Goal: Task Accomplishment & Management: Use online tool/utility

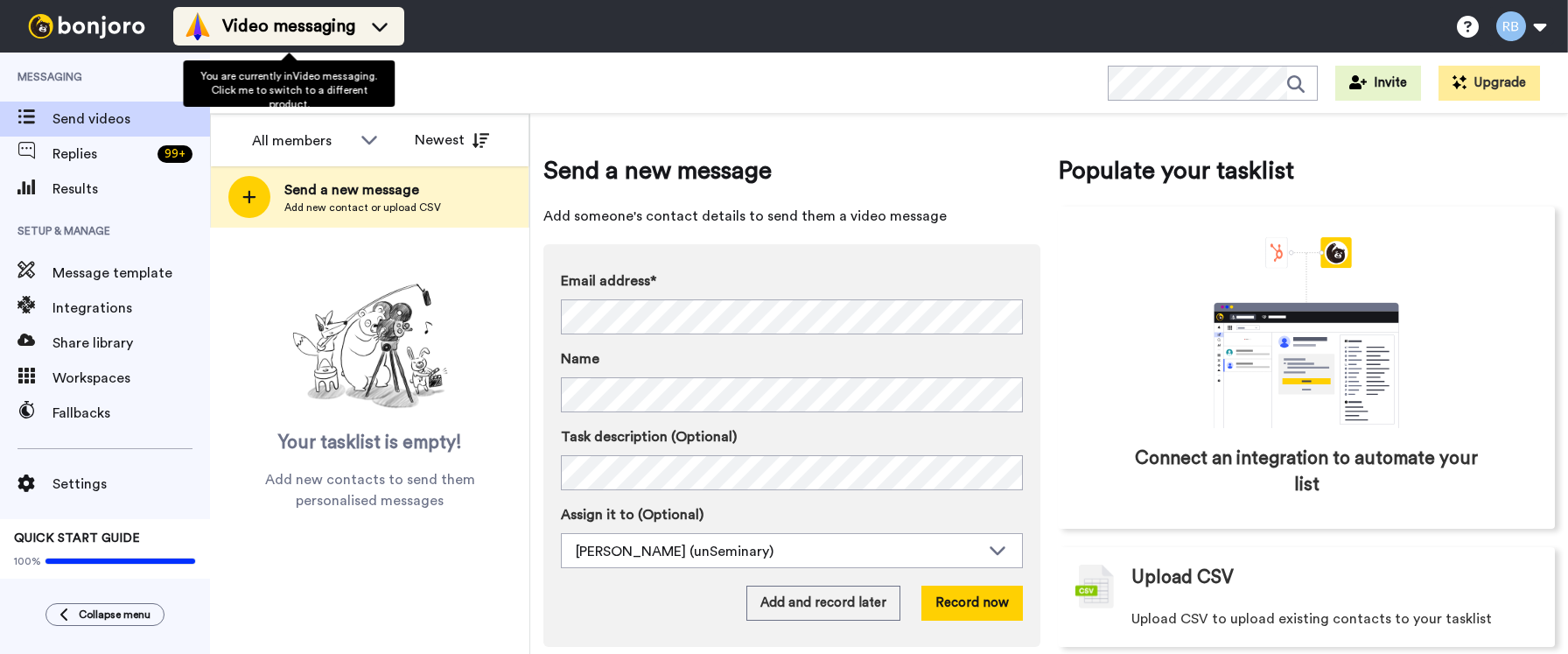
click at [311, 29] on span "Video messaging" at bounding box center [288, 26] width 133 height 24
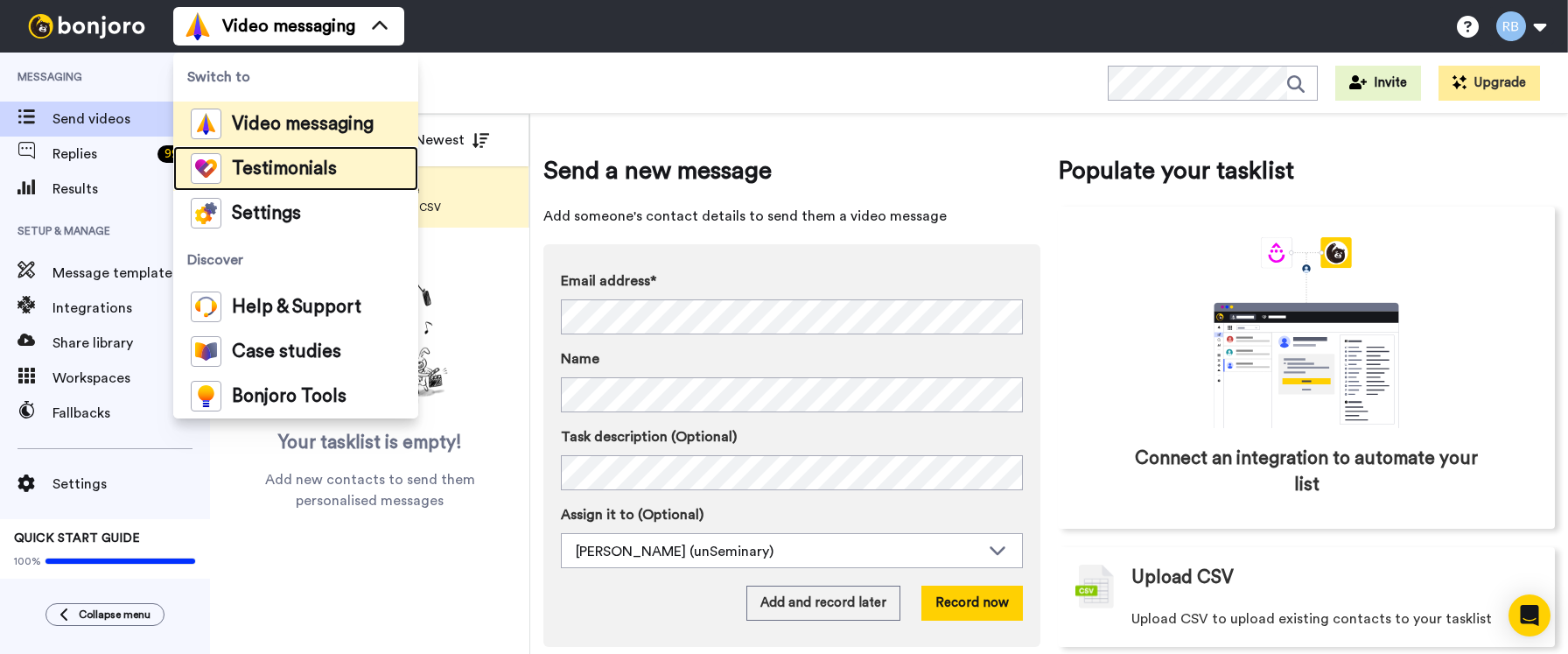
click at [311, 169] on span "Testimonials" at bounding box center [284, 168] width 105 height 17
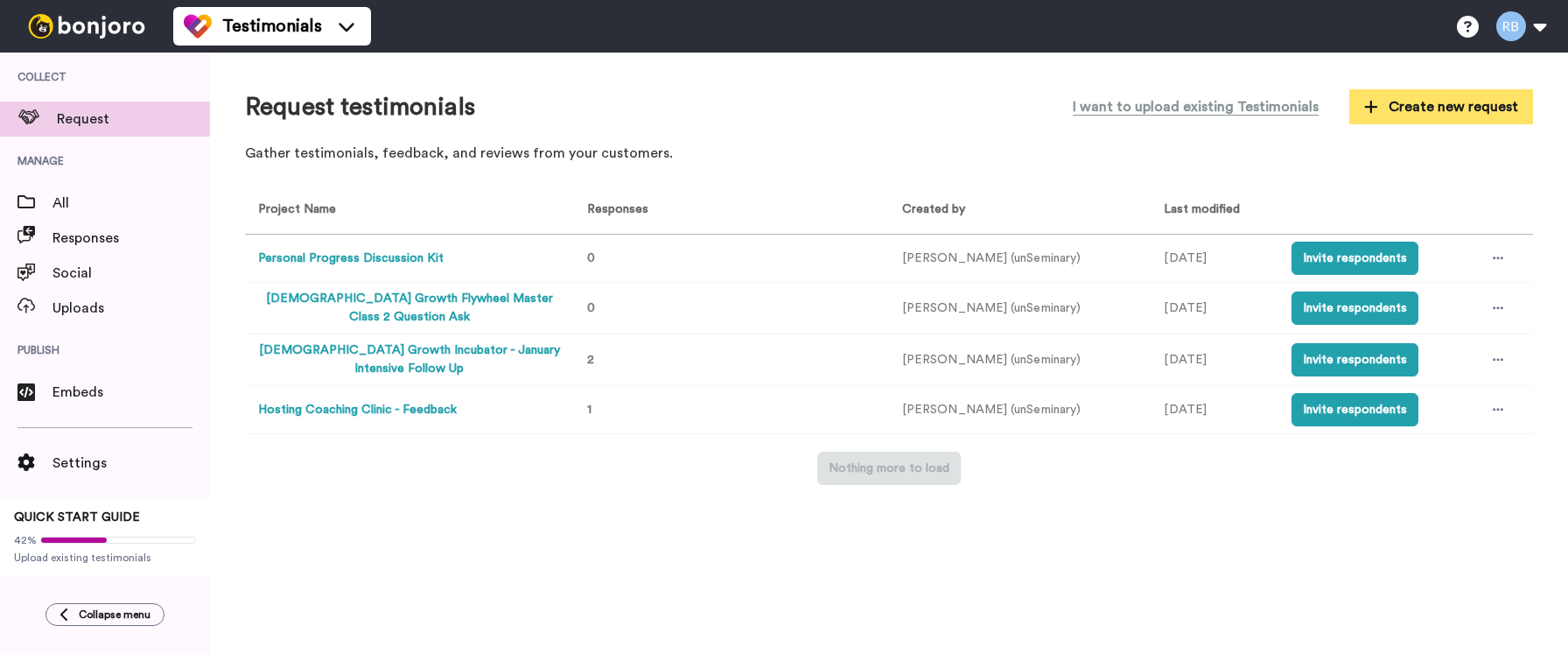
click at [1465, 107] on span "Create new request" at bounding box center [1442, 107] width 154 height 21
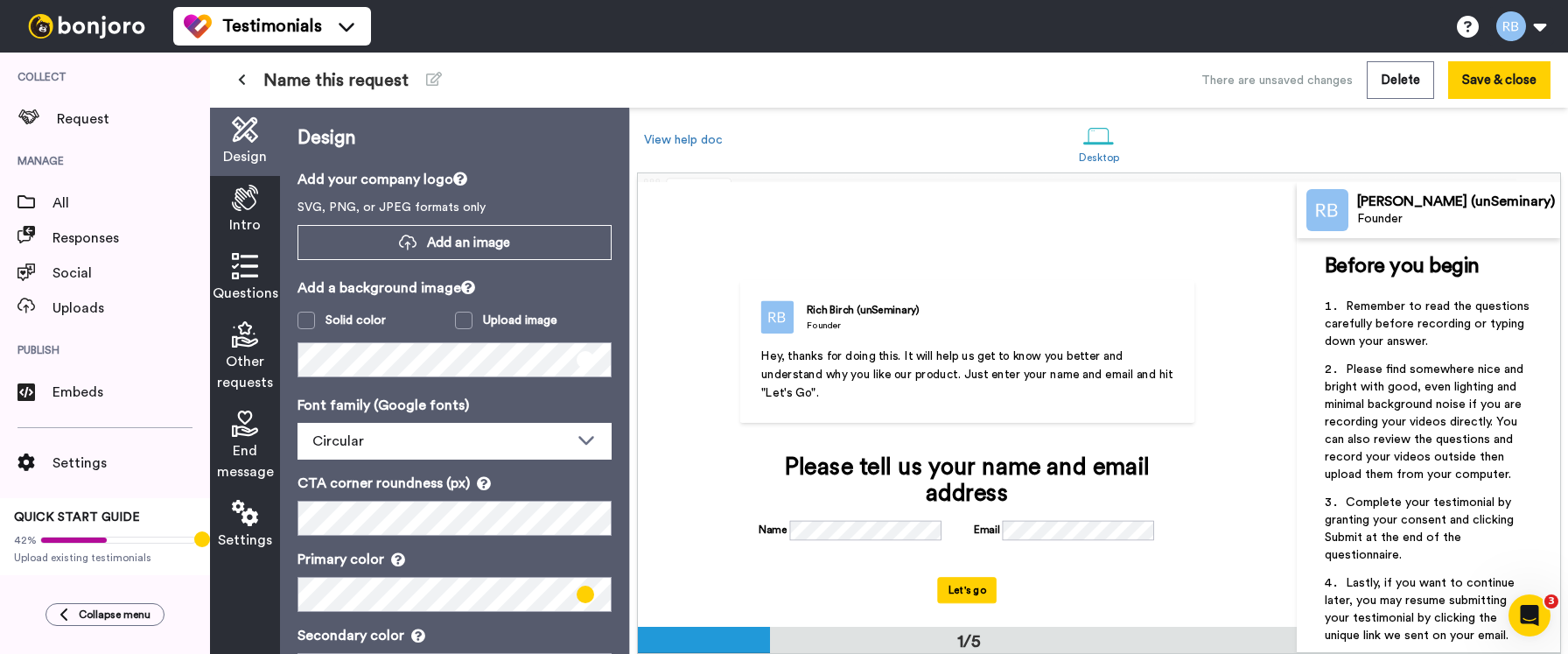
click at [266, 200] on div "Intro" at bounding box center [246, 210] width 70 height 69
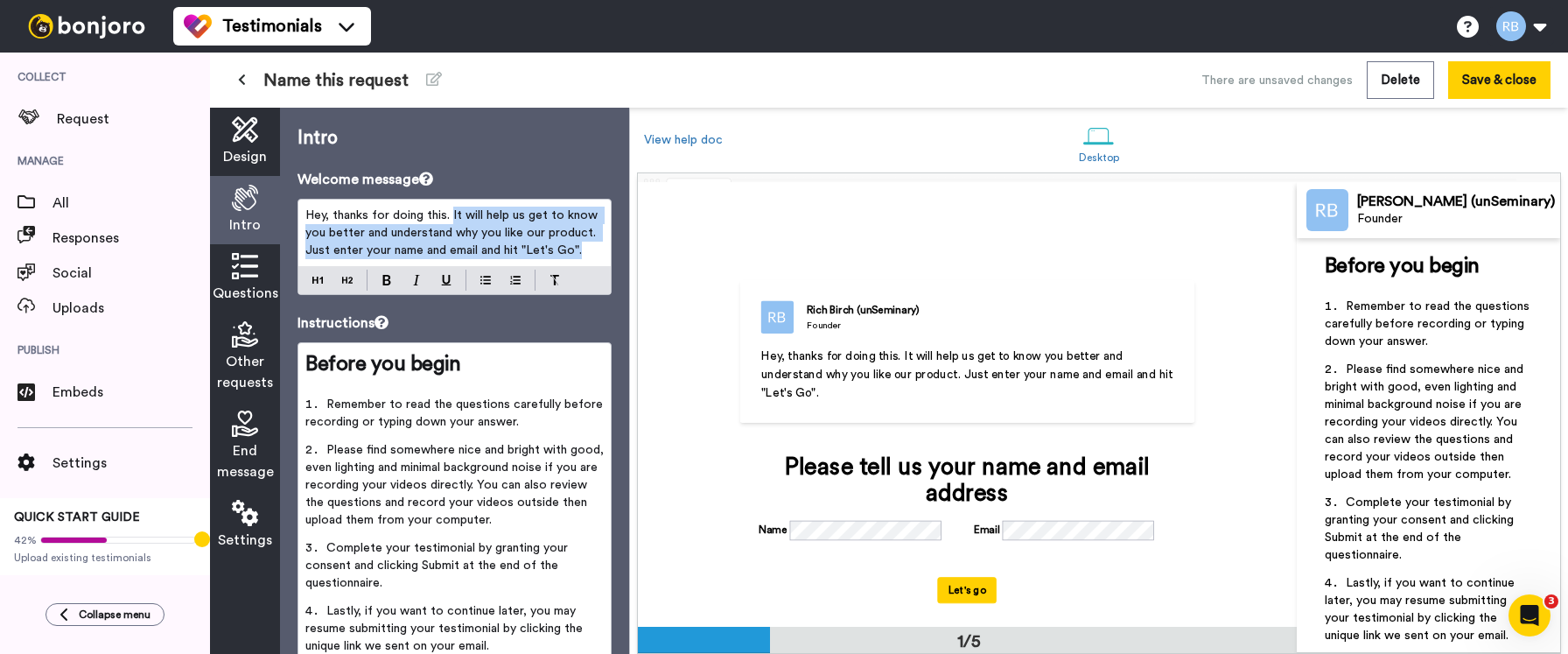
drag, startPoint x: 589, startPoint y: 253, endPoint x: 451, endPoint y: 219, distance: 142.1
click at [451, 219] on p "Hey, thanks for doing this. It will help us get to know you better and understa…" at bounding box center [454, 233] width 299 height 52
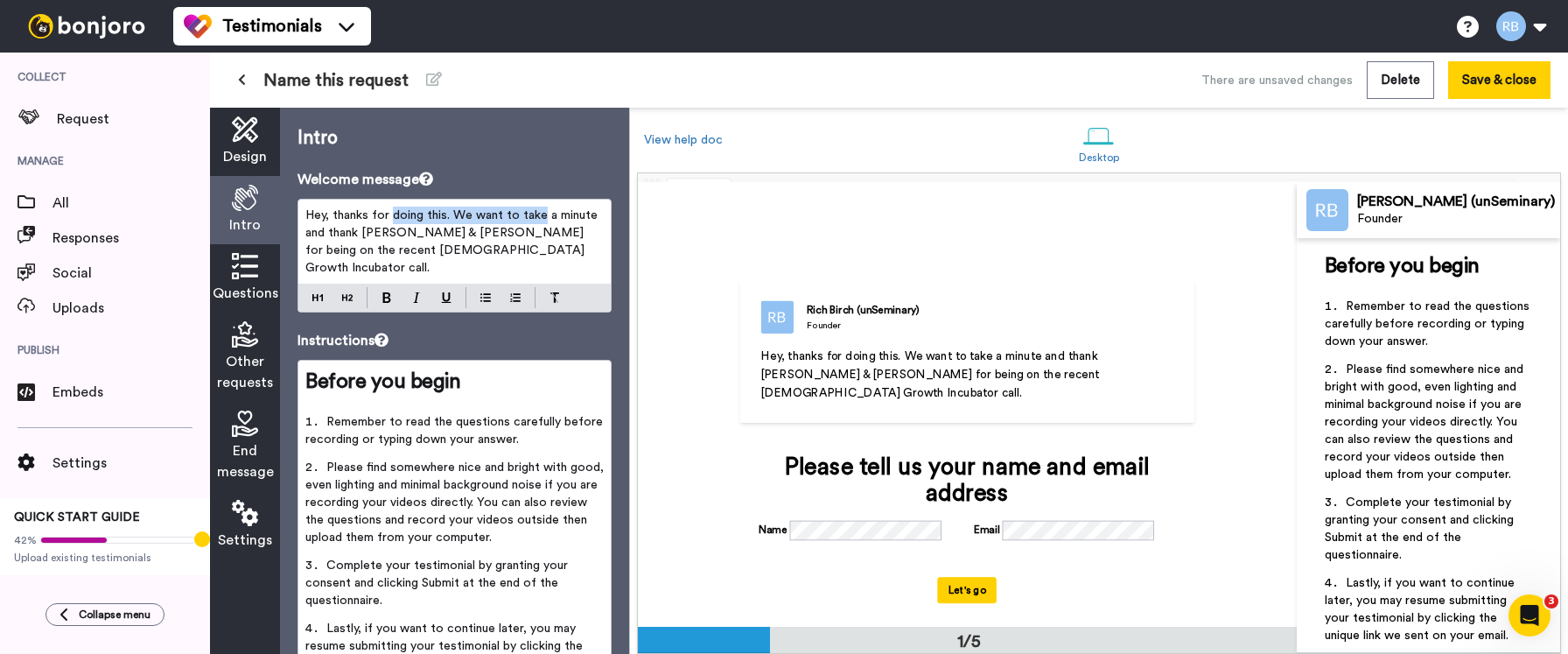
drag, startPoint x: 390, startPoint y: 219, endPoint x: 540, endPoint y: 223, distance: 150.1
click at [541, 223] on p "Hey, thanks for doing this. We want to take a minute and thank Kevin & Kale for…" at bounding box center [454, 242] width 299 height 70
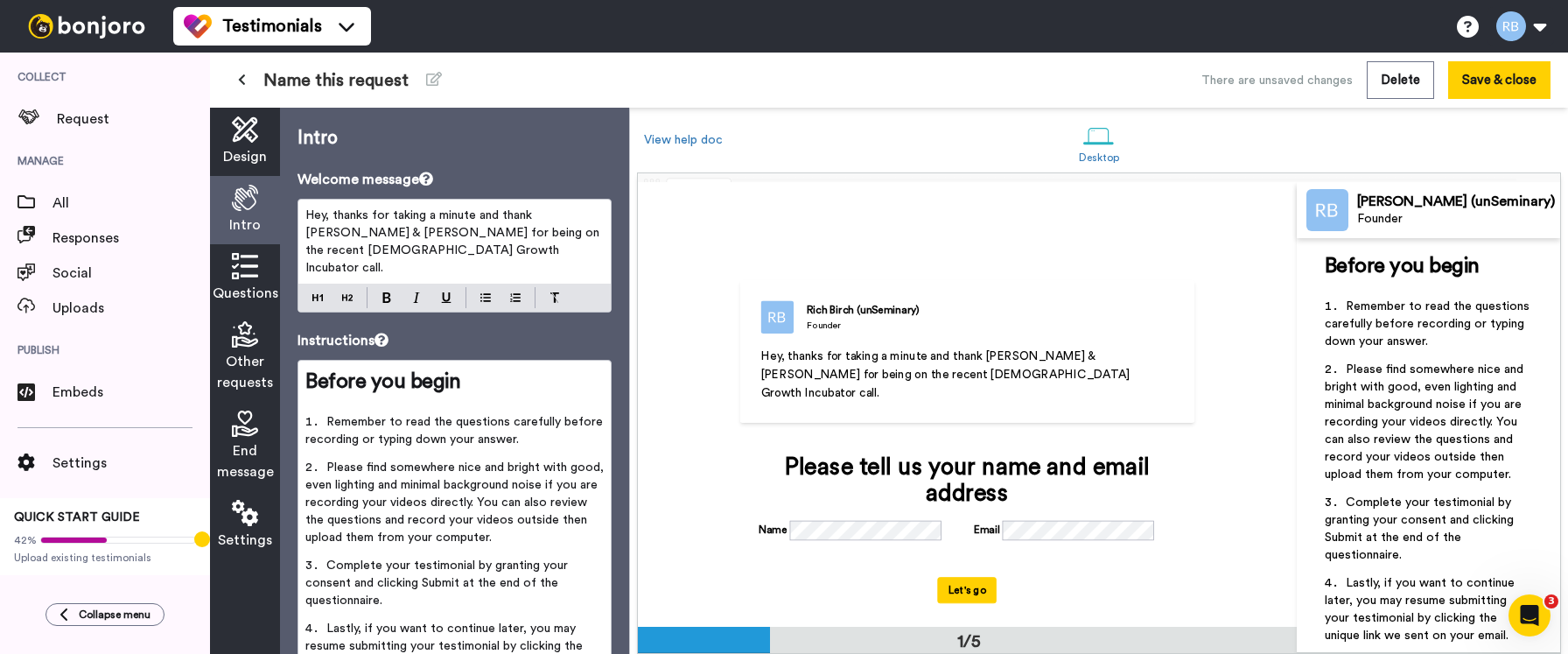
click at [359, 259] on p "Hey, thanks for taking a minute and thank Kevin & Kale for being on the recent …" at bounding box center [454, 242] width 299 height 70
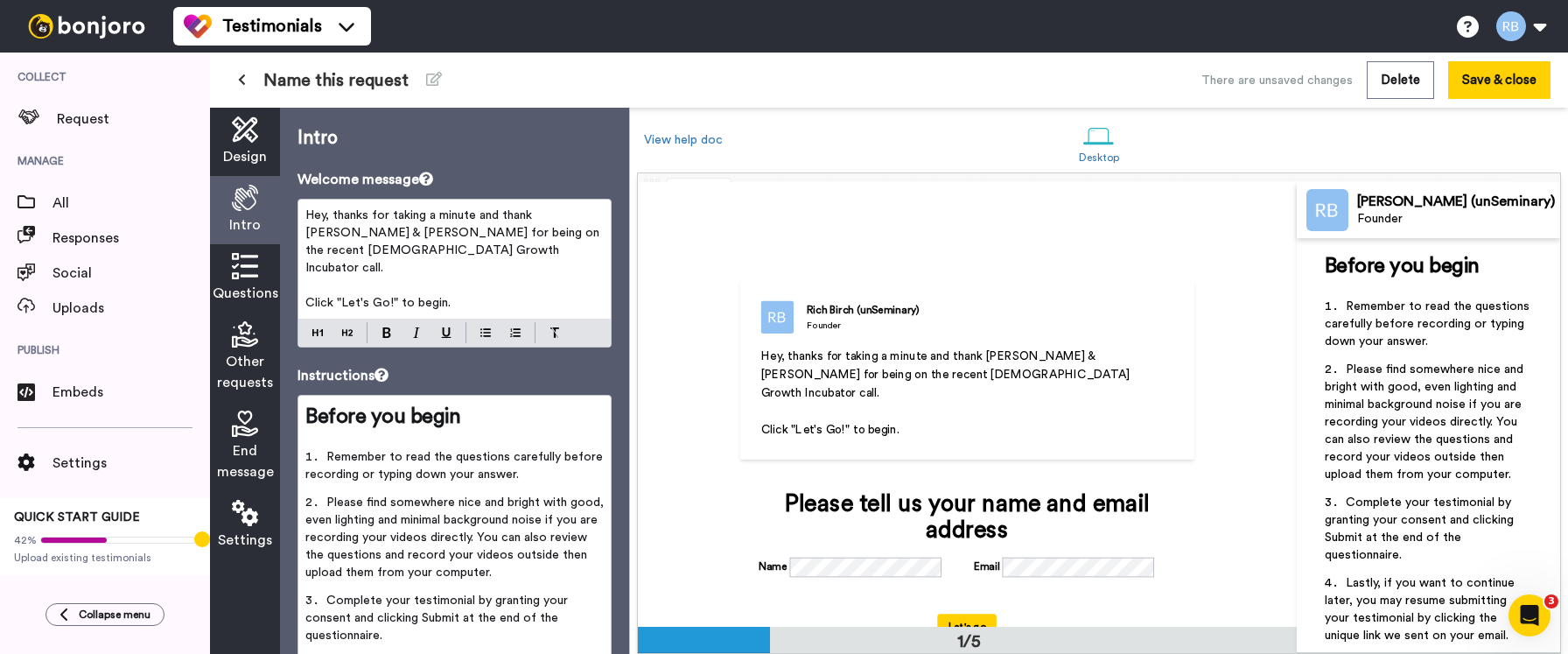
click at [263, 280] on div "Questions" at bounding box center [246, 279] width 70 height 69
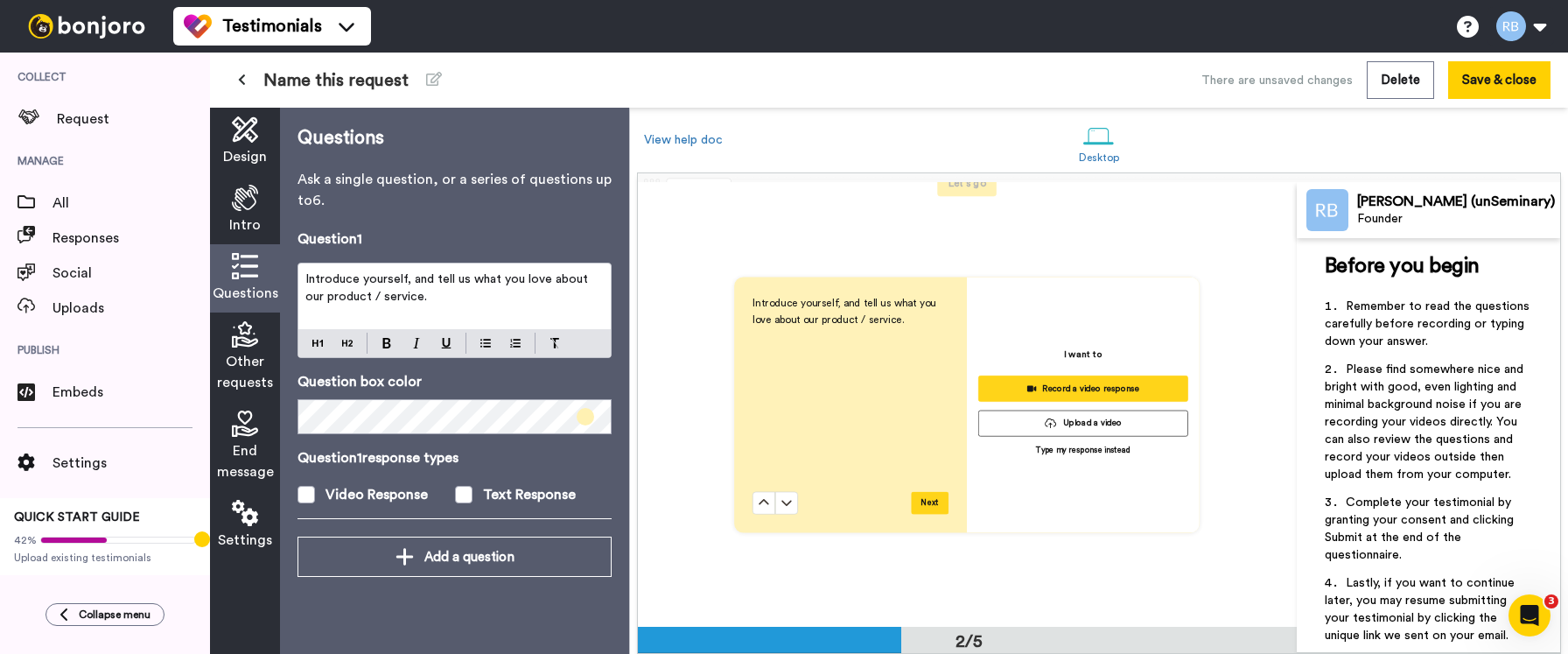
scroll to position [445, 0]
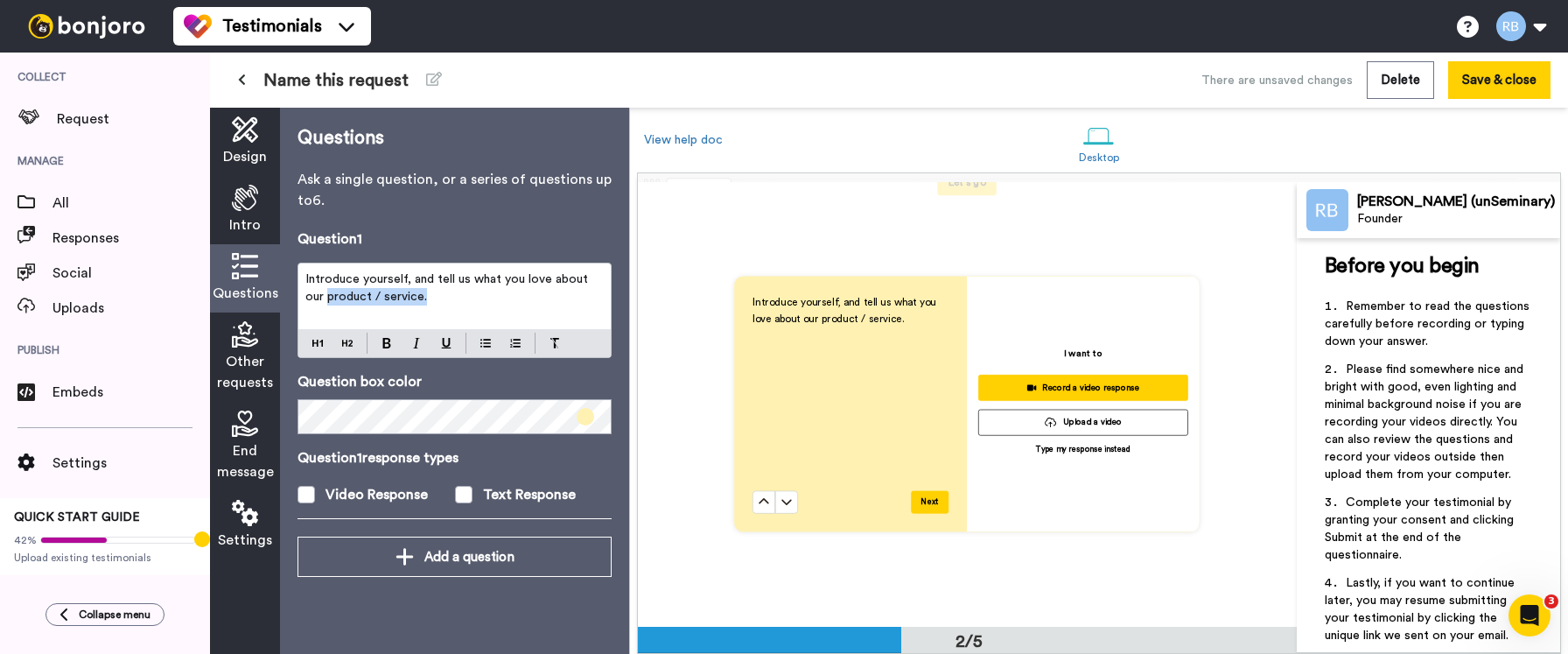
drag, startPoint x: 452, startPoint y: 302, endPoint x: 302, endPoint y: 297, distance: 150.1
click at [302, 297] on div "Introduce yourself, and tell us what you love about our product / service." at bounding box center [455, 296] width 312 height 66
drag, startPoint x: 502, startPoint y: 284, endPoint x: 617, endPoint y: 280, distance: 115.1
click at [617, 280] on div "Questions Ask a single question, or a series of questions up to 6 . Question 1 …" at bounding box center [454, 380] width 349 height 547
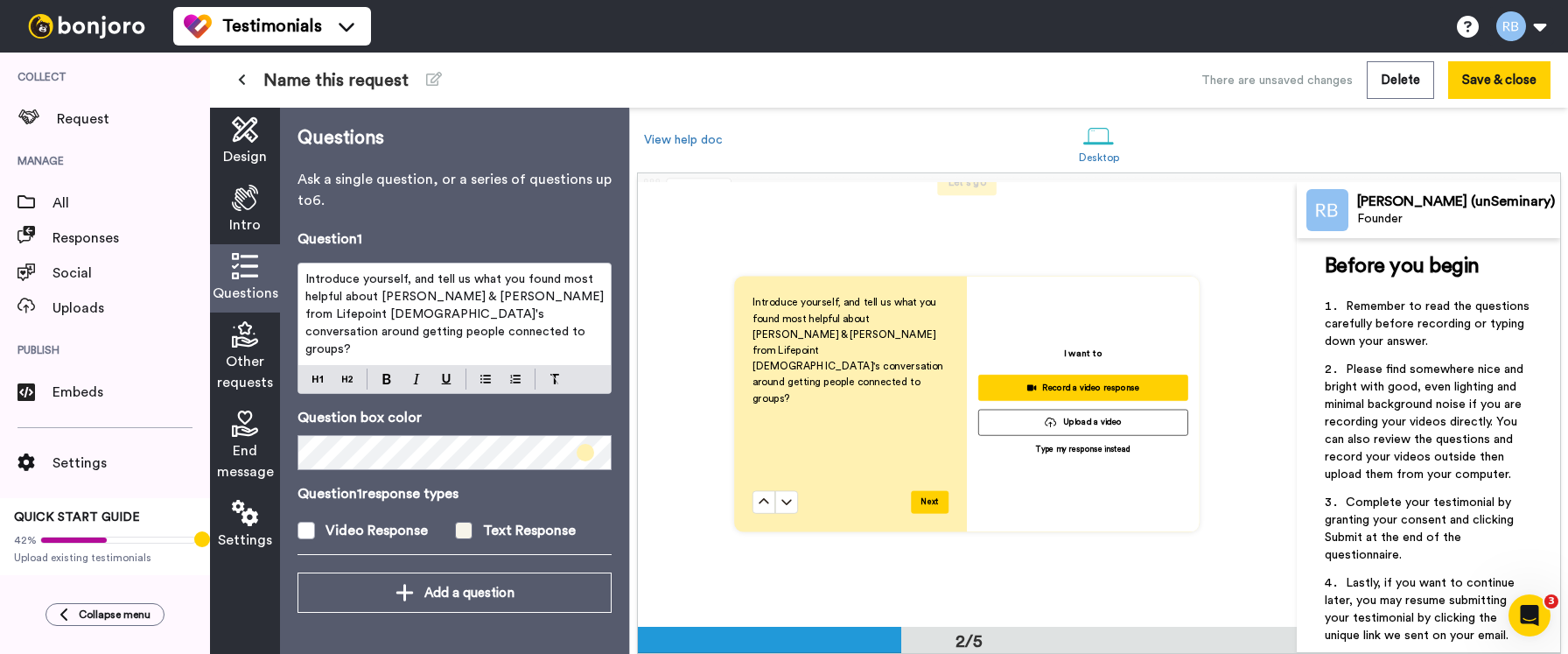
click at [469, 522] on span at bounding box center [463, 530] width 17 height 17
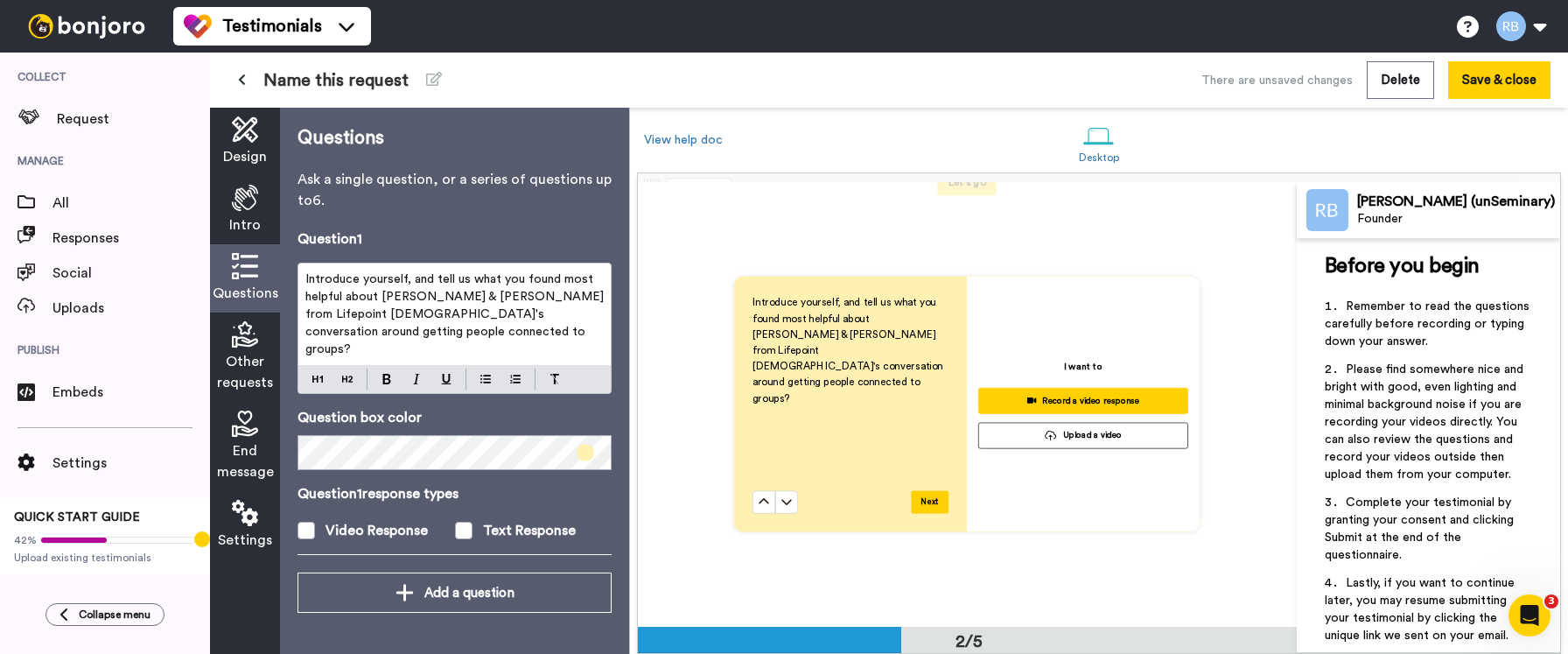
click at [251, 359] on span "Other requests" at bounding box center [245, 372] width 56 height 42
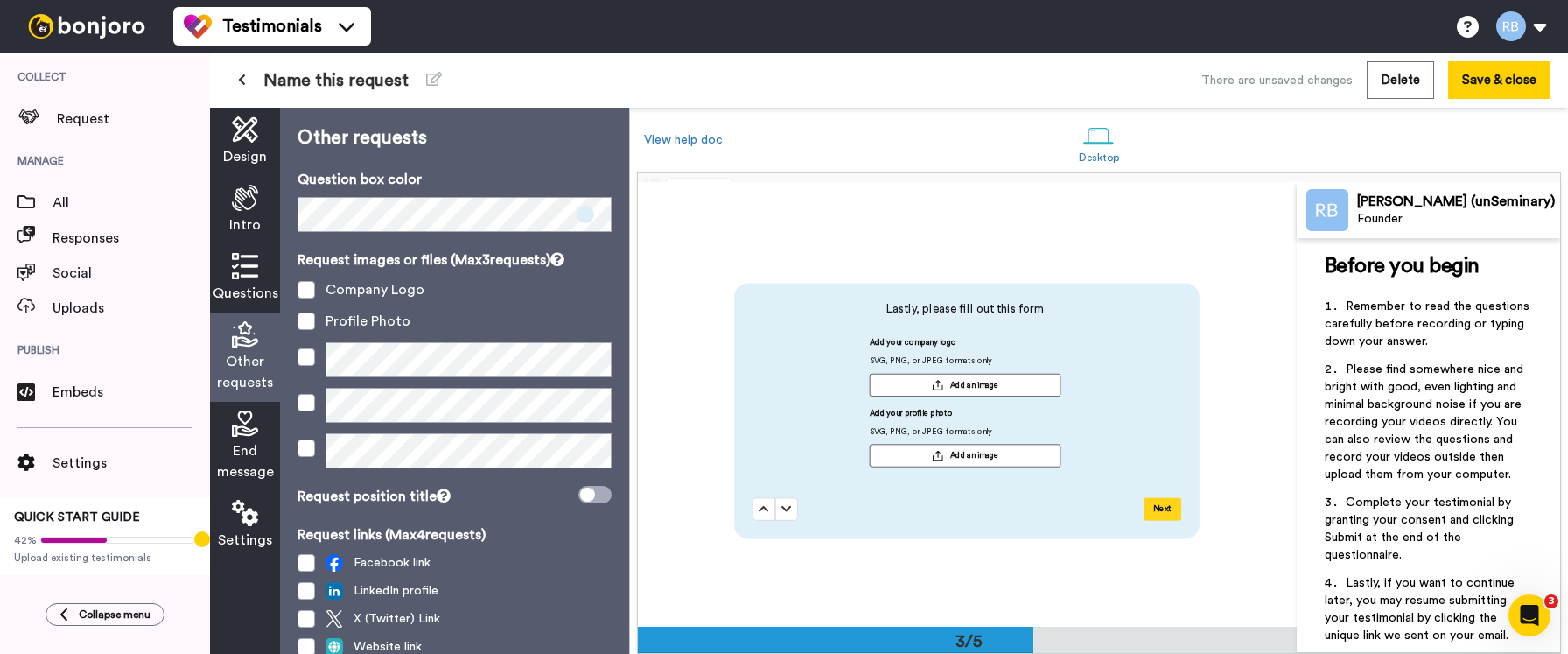
scroll to position [889, 0]
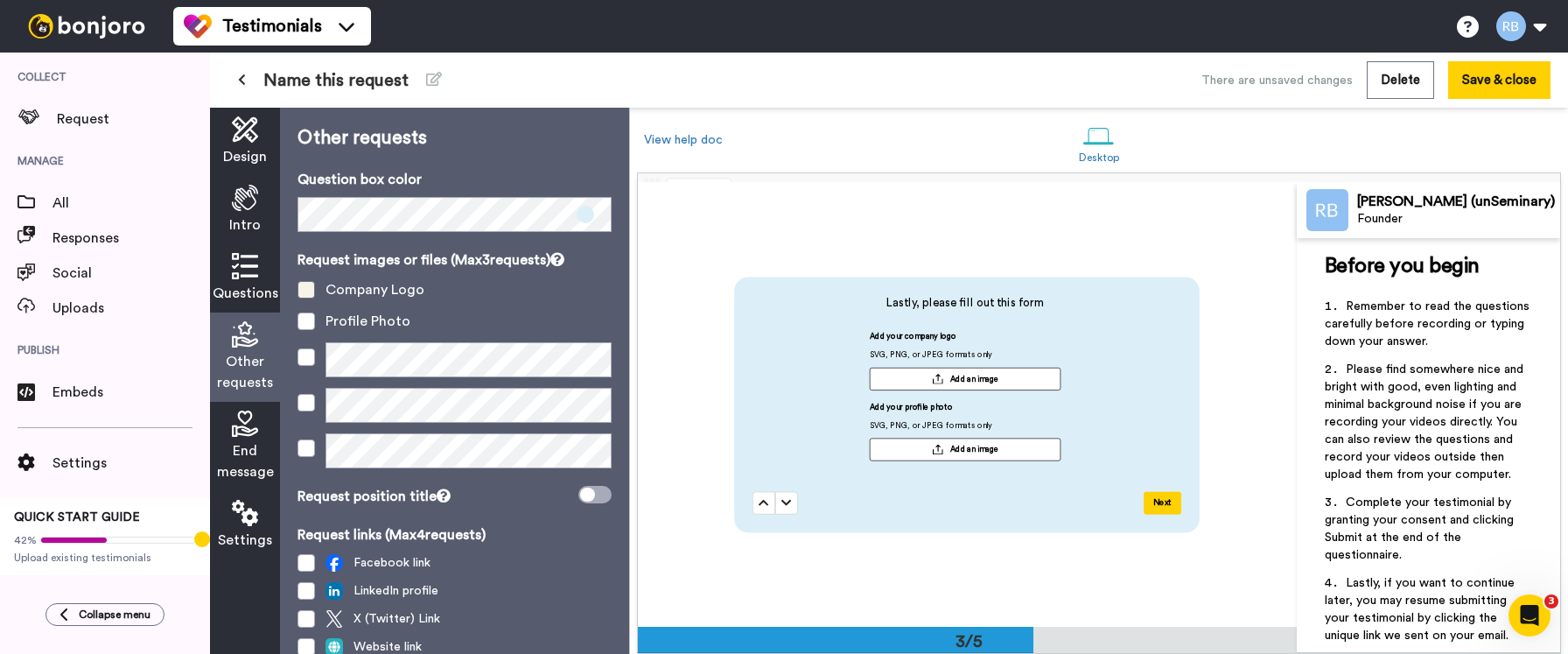
click at [306, 291] on span at bounding box center [306, 289] width 17 height 17
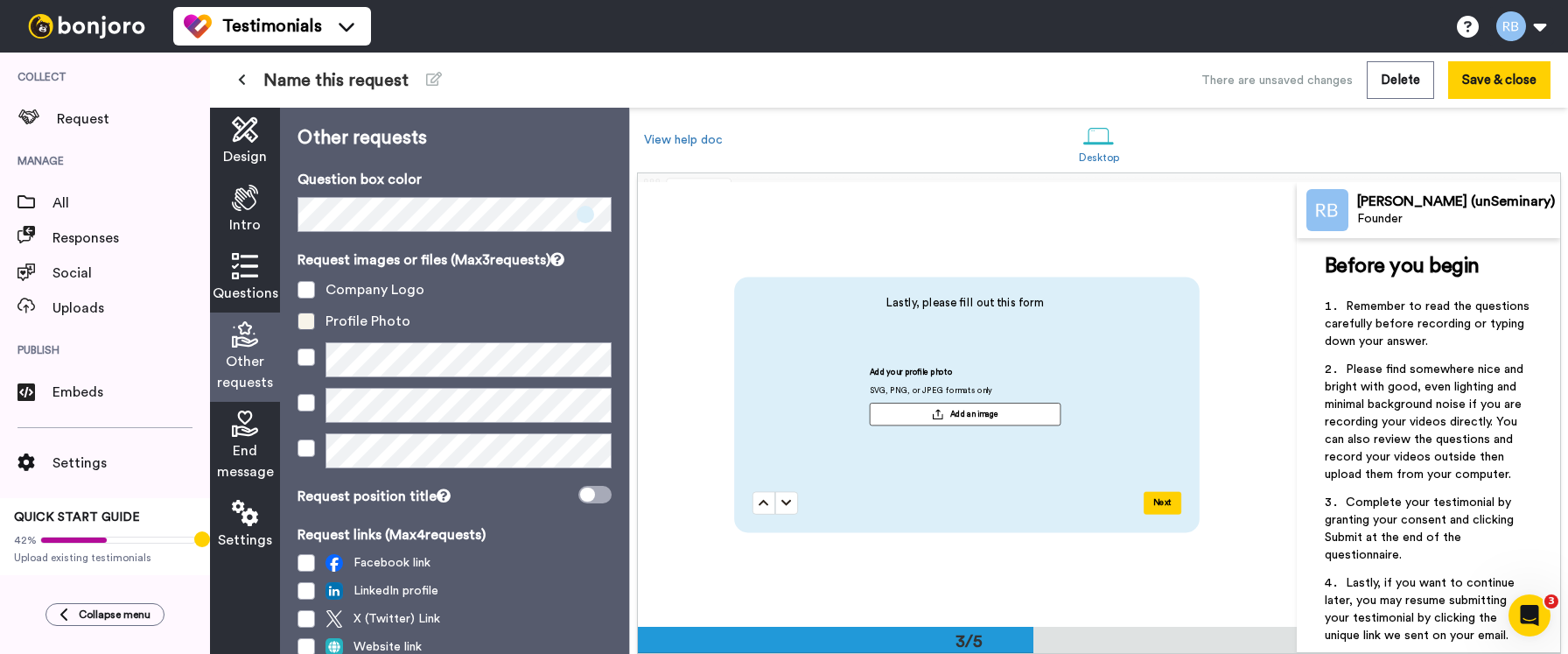
click at [306, 320] on span at bounding box center [306, 321] width 17 height 17
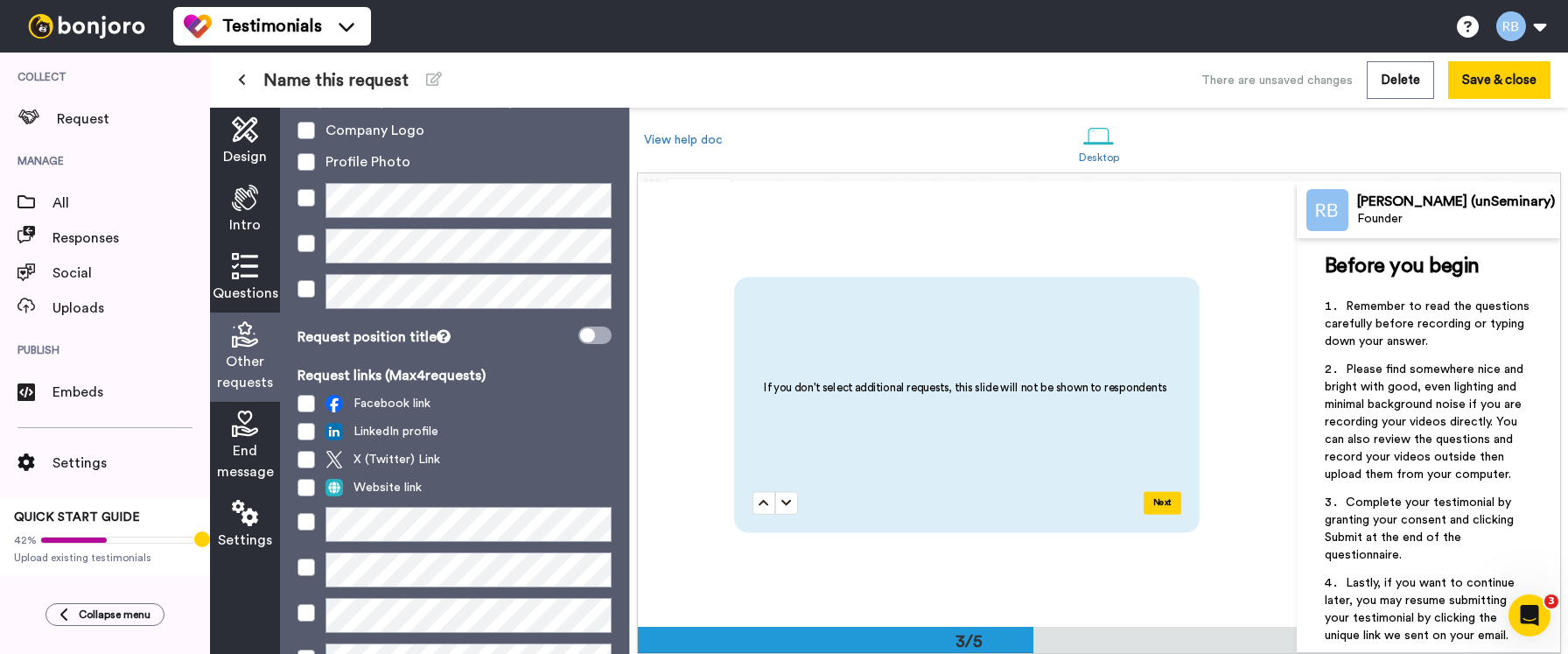
scroll to position [247, 0]
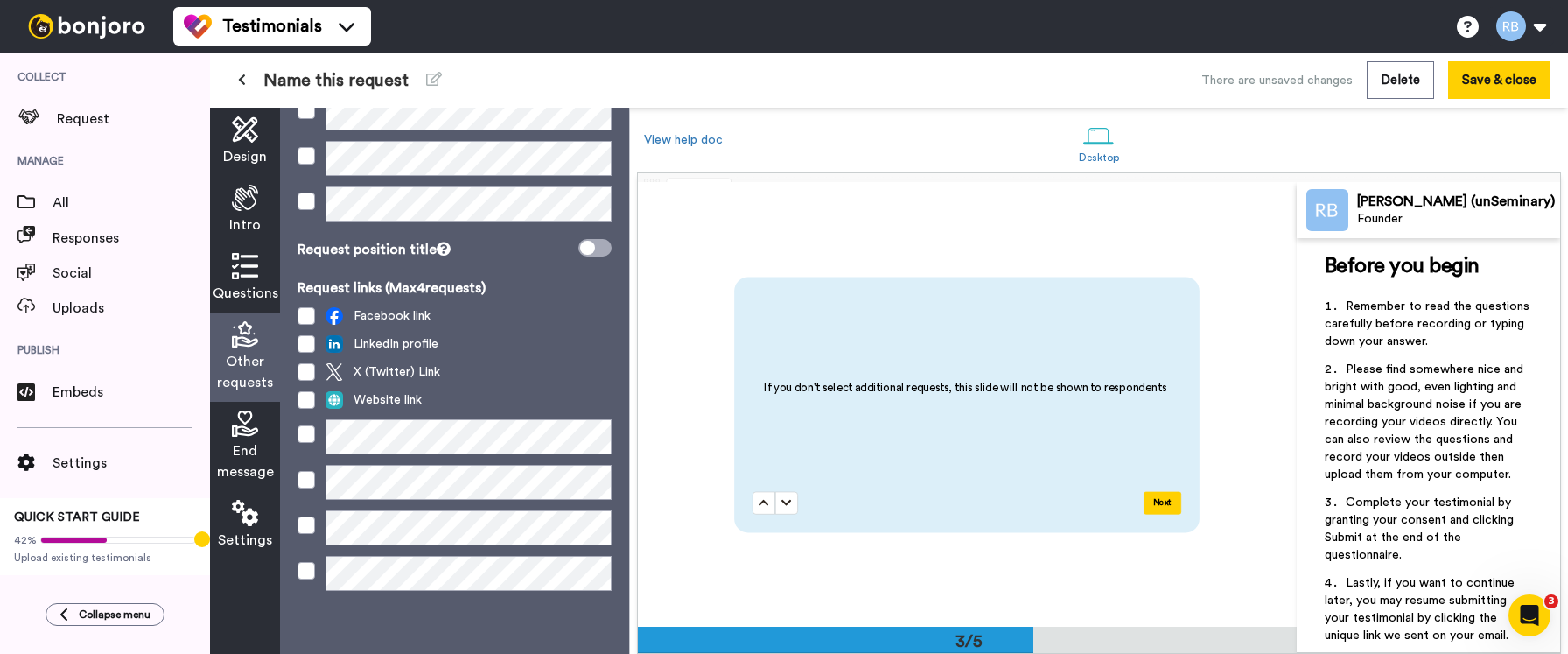
click at [245, 448] on span "End message" at bounding box center [245, 462] width 57 height 42
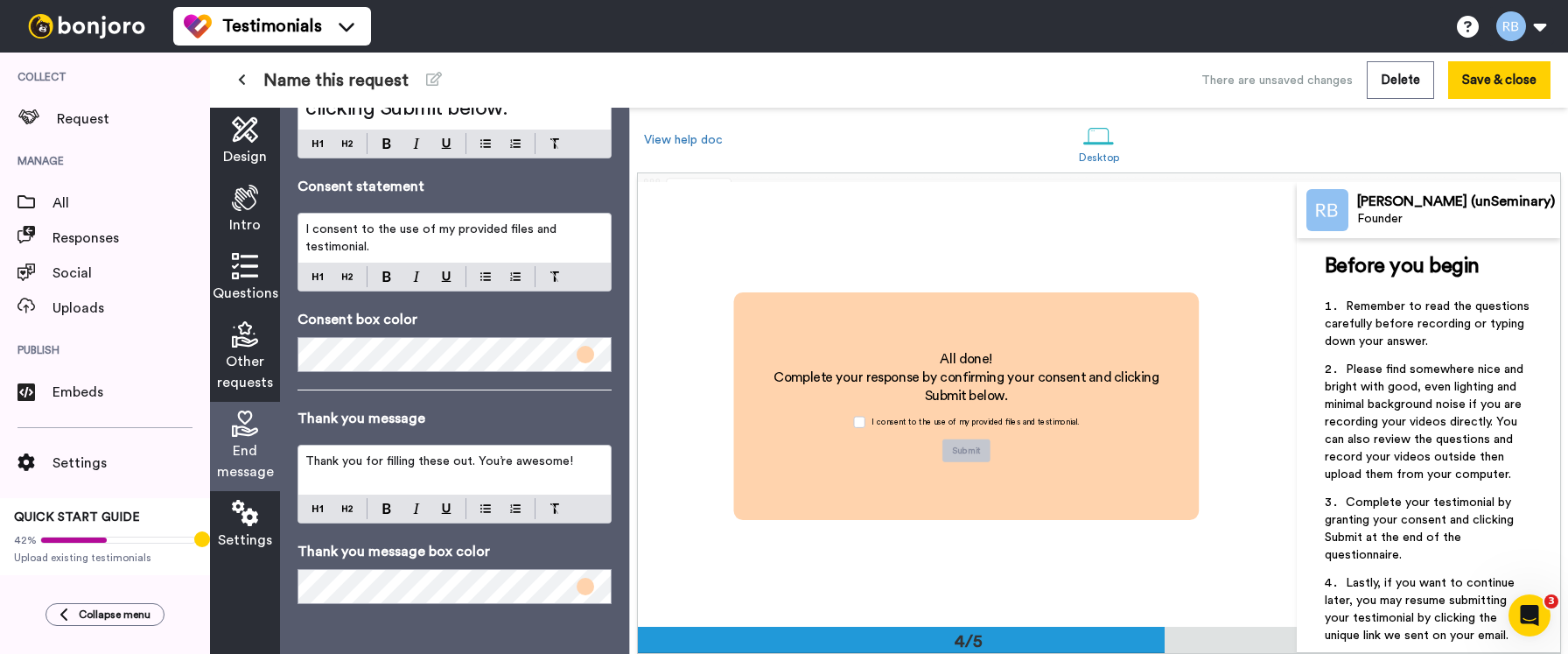
scroll to position [206, 0]
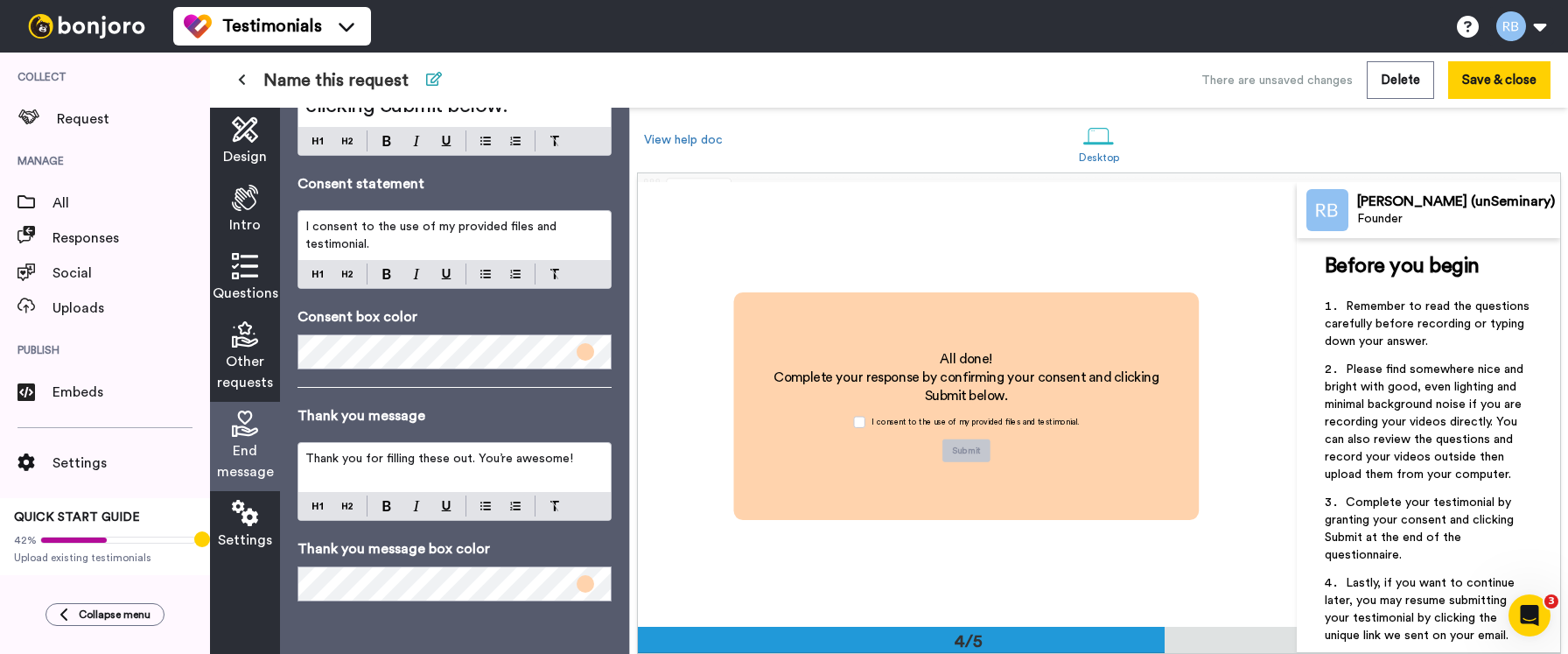
click at [431, 76] on icon at bounding box center [433, 79] width 15 height 14
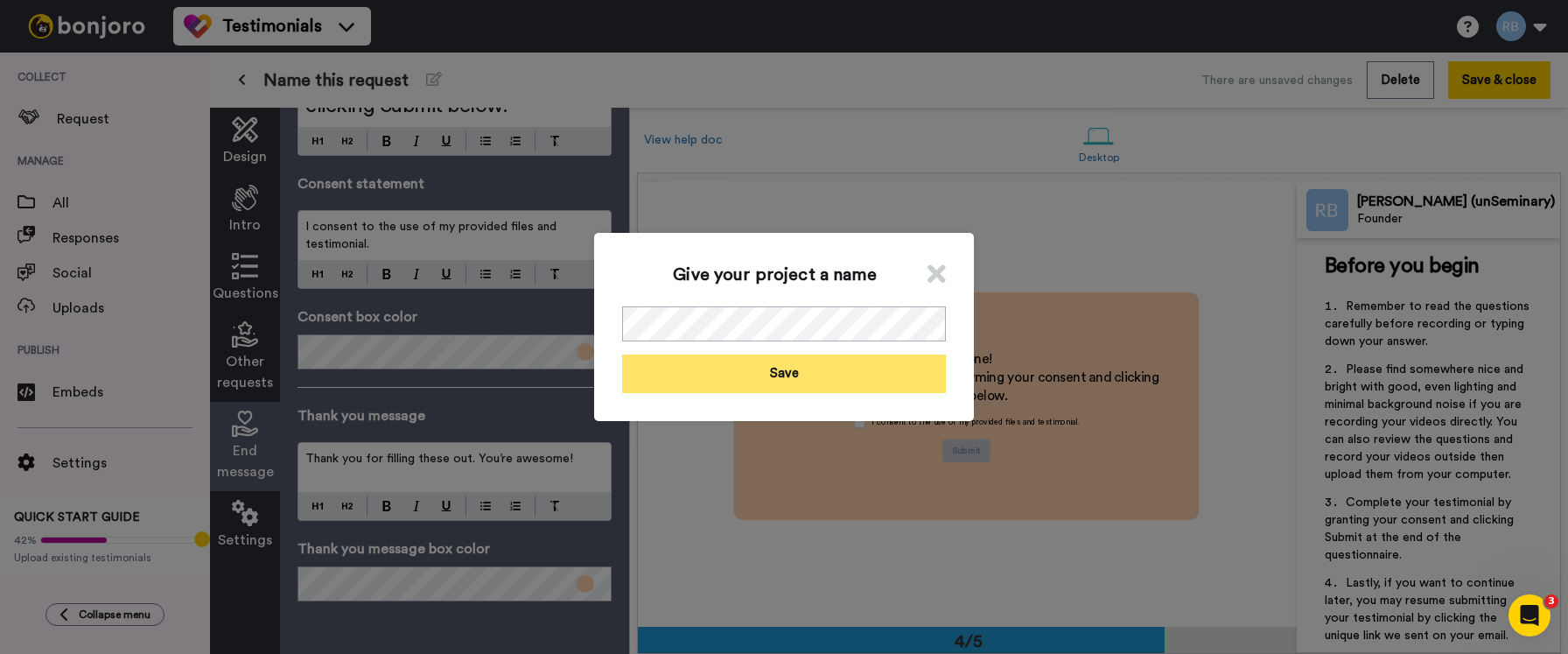
click at [825, 368] on button "Save" at bounding box center [784, 374] width 324 height 38
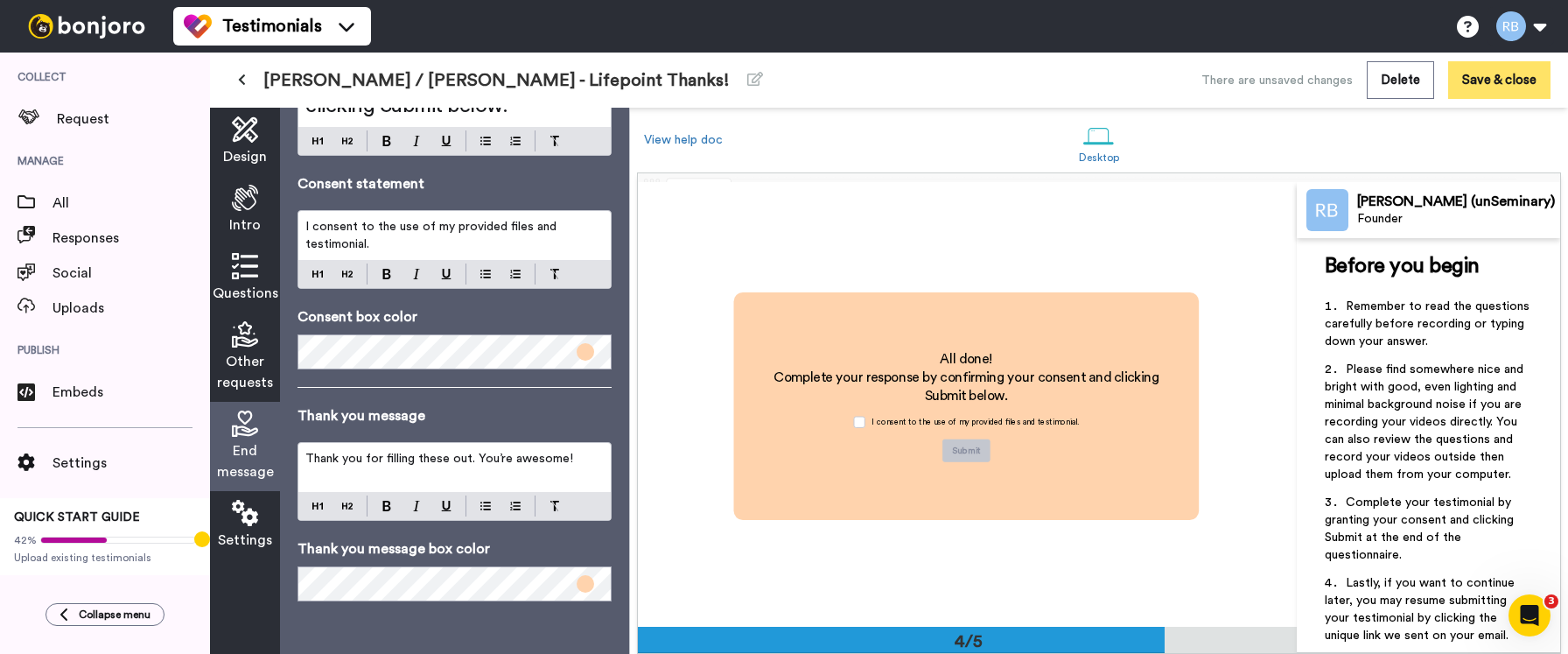
click at [1505, 97] on button "Save & close" at bounding box center [1499, 80] width 102 height 38
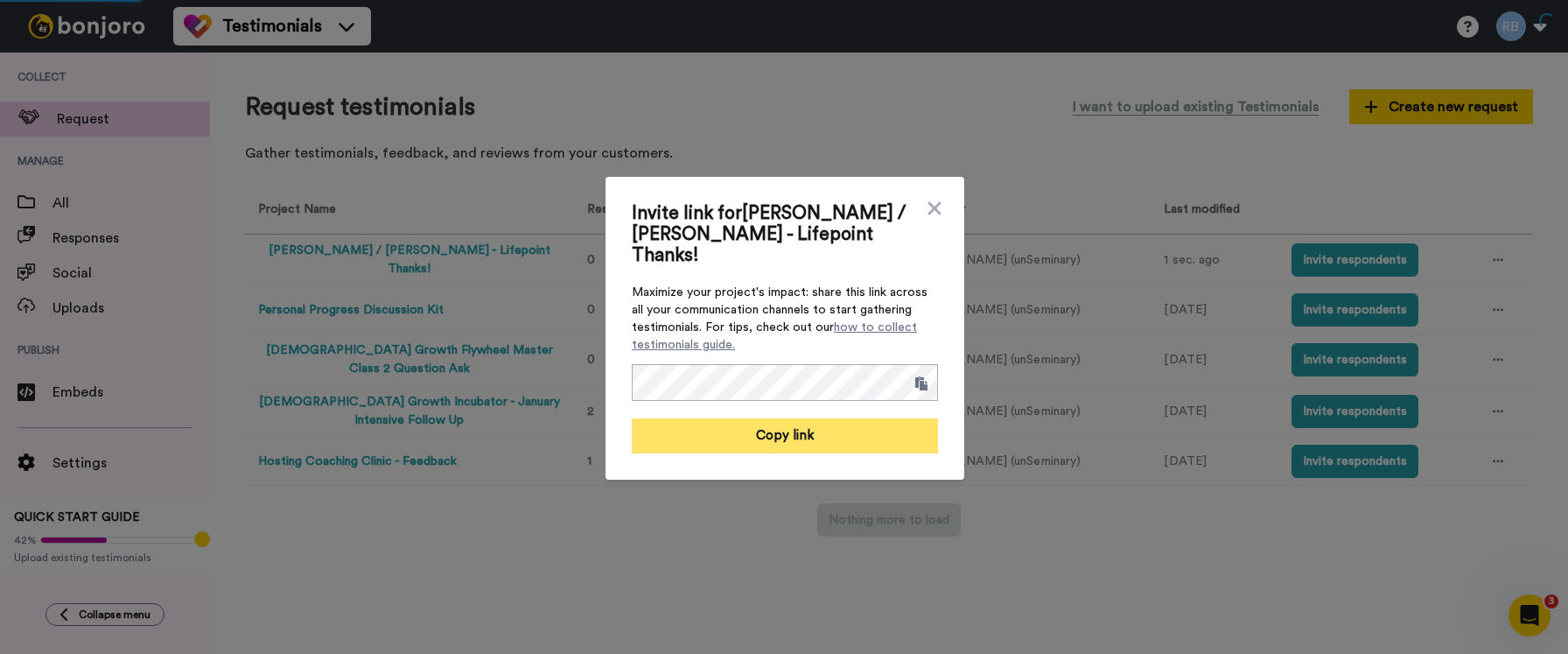
click at [812, 431] on button "Copy link" at bounding box center [784, 435] width 306 height 35
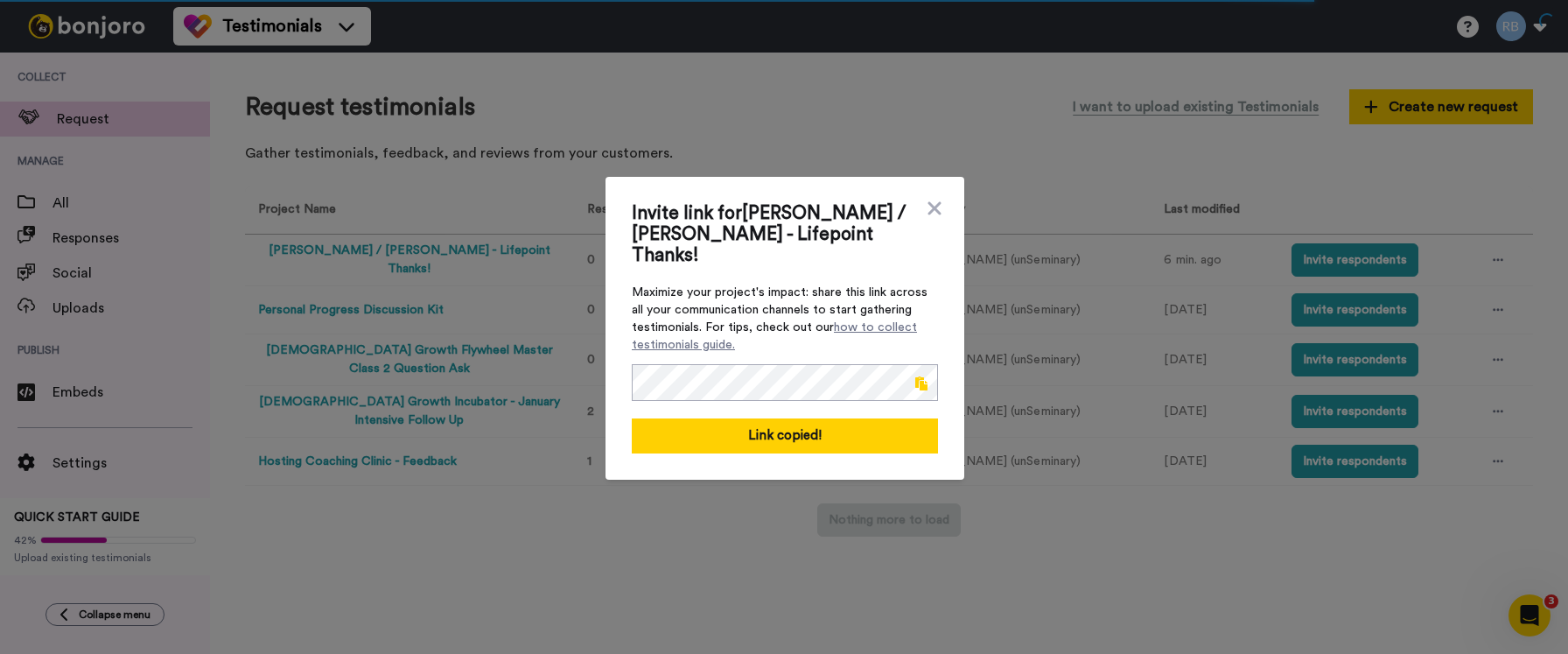
click at [938, 215] on icon at bounding box center [934, 208] width 14 height 14
